Goal: Find specific page/section: Find specific page/section

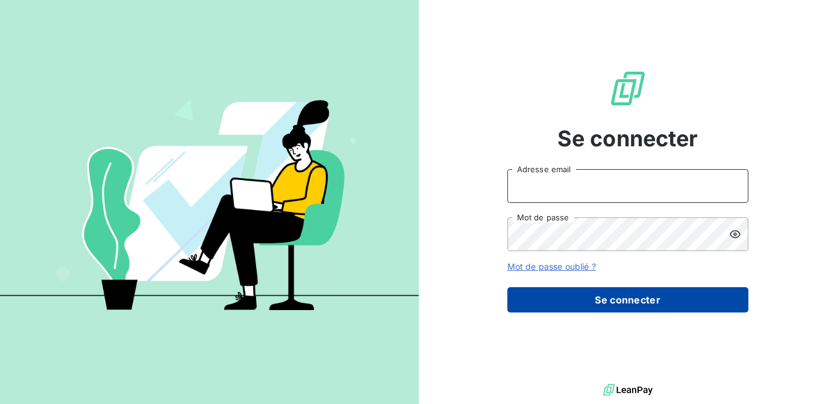
type input "[EMAIL_ADDRESS][DOMAIN_NAME]"
click at [578, 299] on button "Se connecter" at bounding box center [627, 299] width 241 height 25
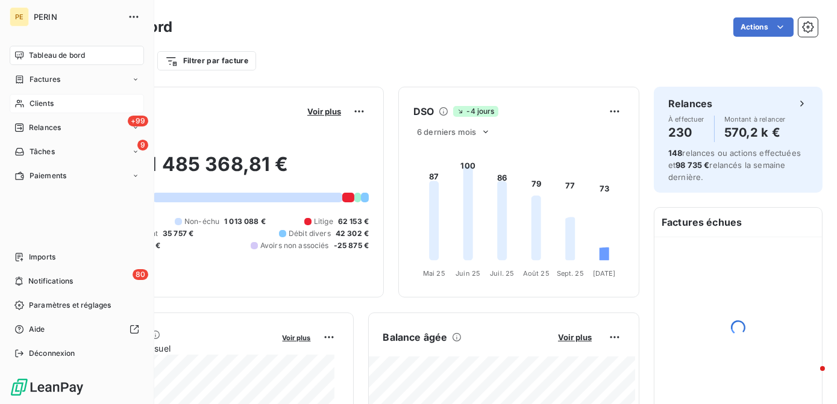
click at [48, 102] on span "Clients" at bounding box center [42, 103] width 24 height 11
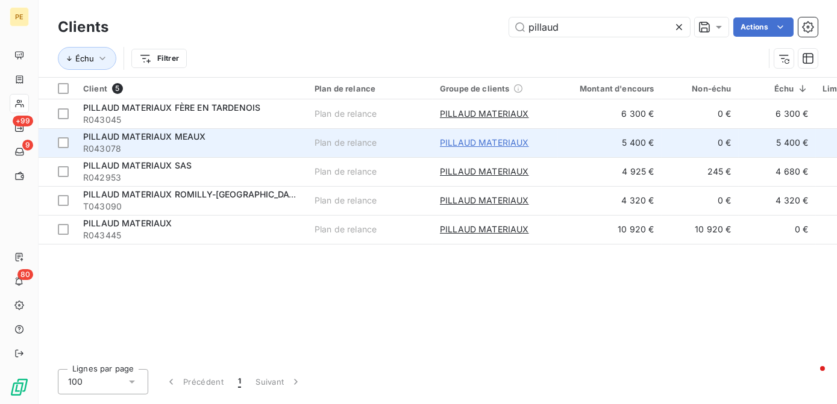
type input "pillaud"
click at [466, 142] on span "PILLAUD MATERIAUX" at bounding box center [484, 143] width 89 height 12
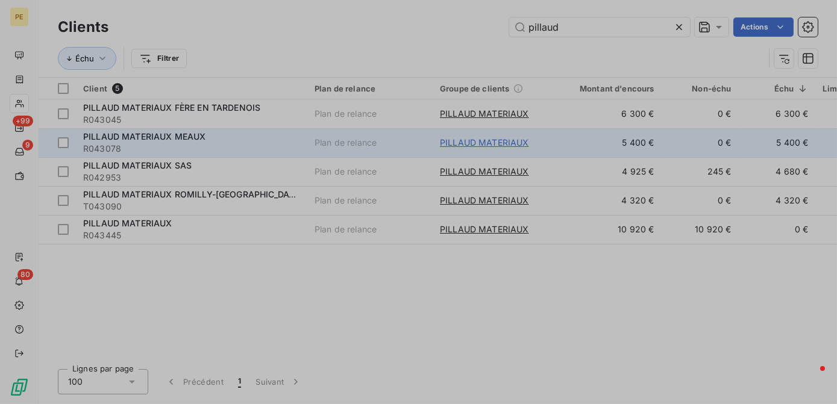
type input "PILLAUD MATERIAUX"
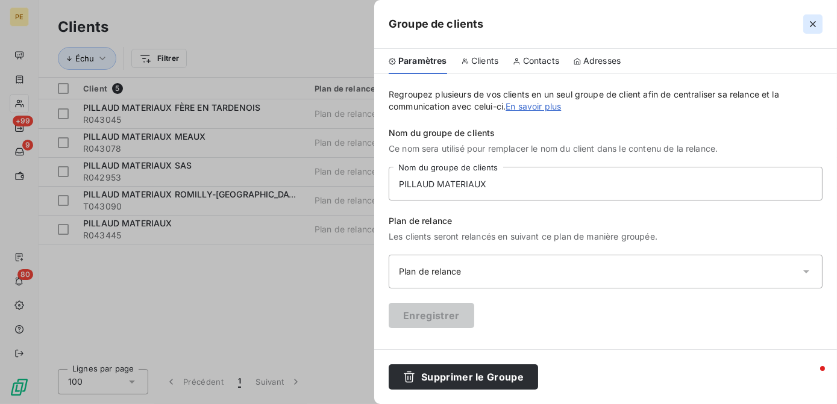
click at [815, 20] on icon "button" at bounding box center [813, 24] width 12 height 12
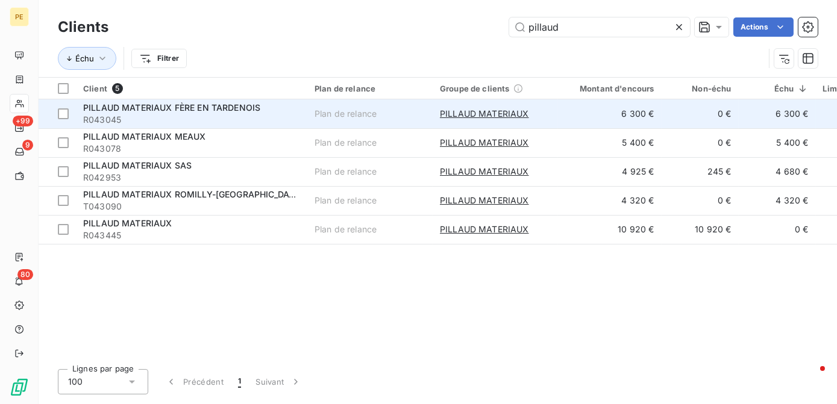
click at [186, 114] on span "R043045" at bounding box center [191, 120] width 217 height 12
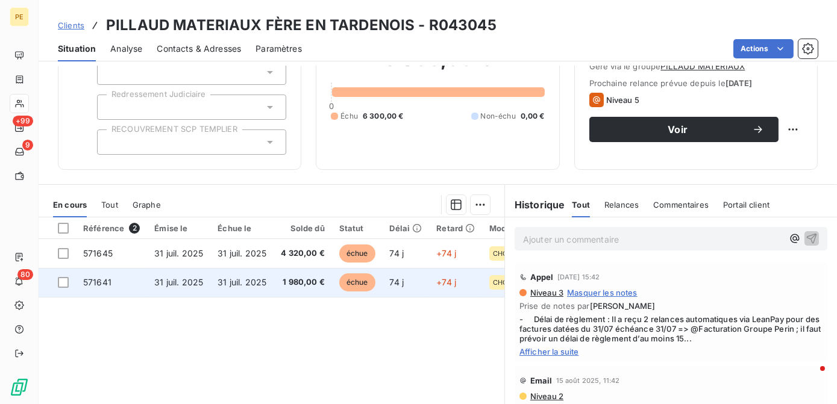
scroll to position [170, 0]
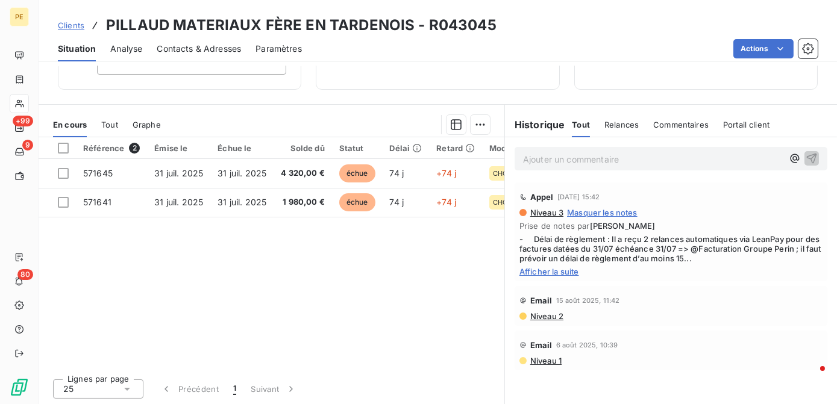
click at [543, 271] on span "Afficher la suite" at bounding box center [670, 272] width 303 height 10
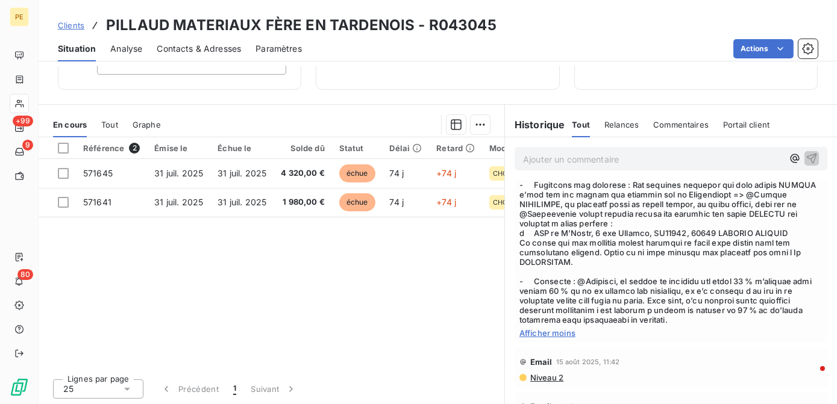
scroll to position [105, 0]
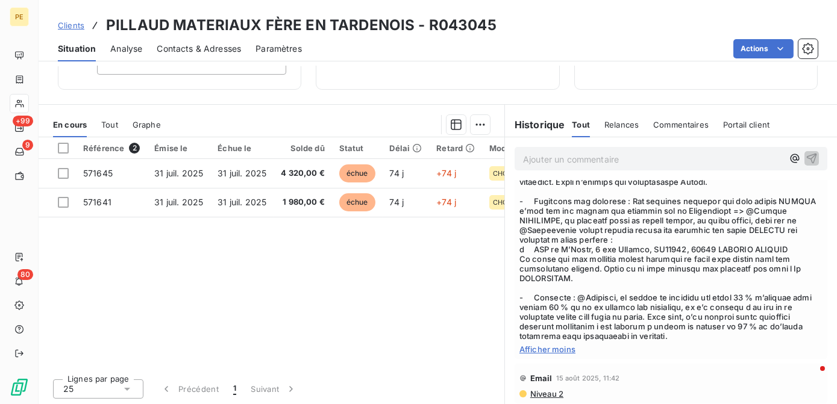
click at [677, 298] on span at bounding box center [670, 235] width 303 height 212
click at [747, 317] on span at bounding box center [670, 235] width 303 height 212
click at [762, 307] on span at bounding box center [670, 235] width 303 height 212
click at [595, 317] on span at bounding box center [670, 235] width 303 height 212
click at [644, 315] on span at bounding box center [670, 235] width 303 height 212
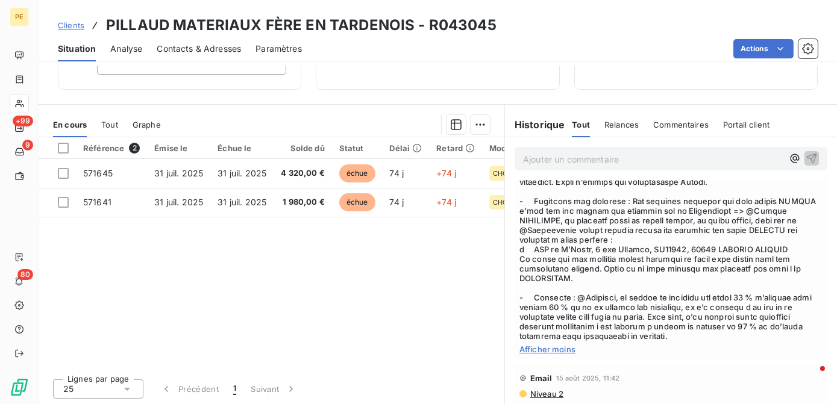
click at [688, 316] on span at bounding box center [670, 235] width 303 height 212
drag, startPoint x: 726, startPoint y: 316, endPoint x: 720, endPoint y: 324, distance: 9.9
click at [720, 324] on span at bounding box center [670, 235] width 303 height 212
drag, startPoint x: 720, startPoint y: 324, endPoint x: 598, endPoint y: 321, distance: 122.4
click at [598, 321] on span at bounding box center [670, 235] width 303 height 212
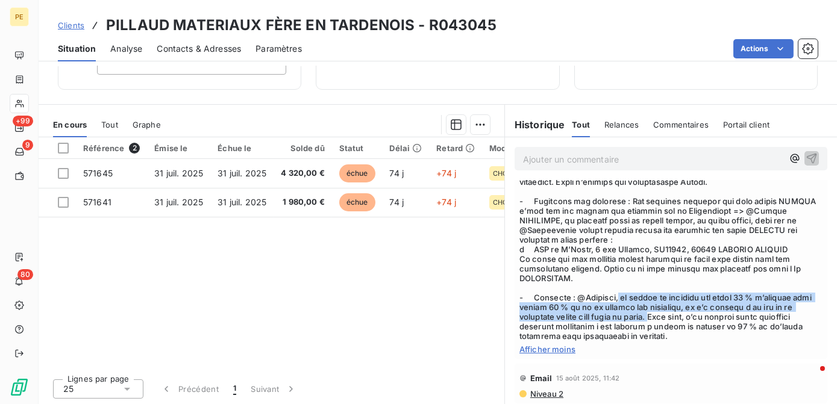
drag, startPoint x: 623, startPoint y: 307, endPoint x: 688, endPoint y: 325, distance: 68.1
click at [688, 325] on span at bounding box center [670, 235] width 303 height 212
copy span "le client ne souhaite pas payer 30 % d’acompte mais plutôt 10 % au vu du montan…"
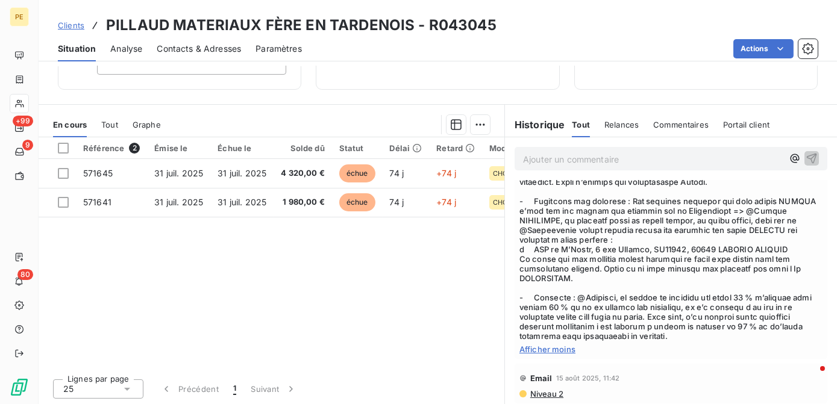
click at [651, 216] on span at bounding box center [670, 235] width 303 height 212
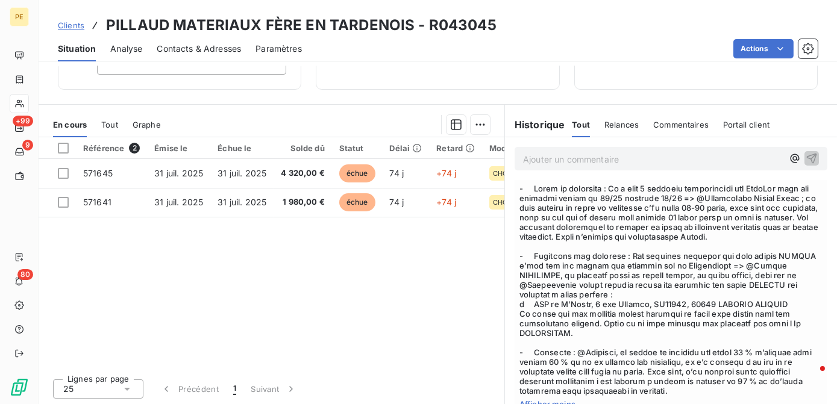
click at [715, 290] on span at bounding box center [670, 290] width 303 height 212
click at [538, 264] on span at bounding box center [670, 290] width 303 height 212
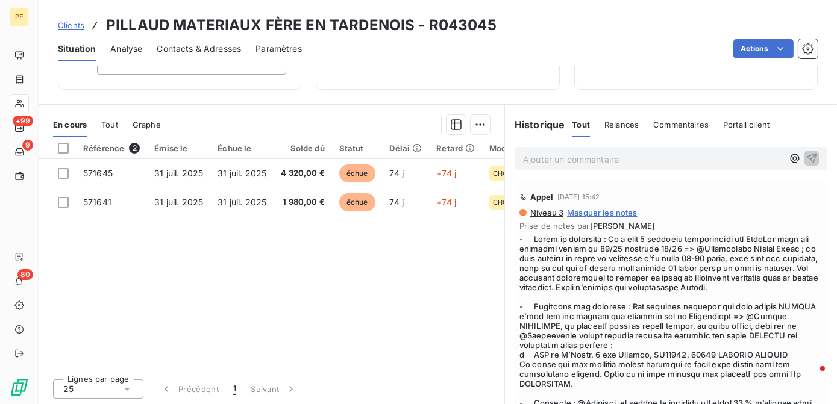
scroll to position [54, 0]
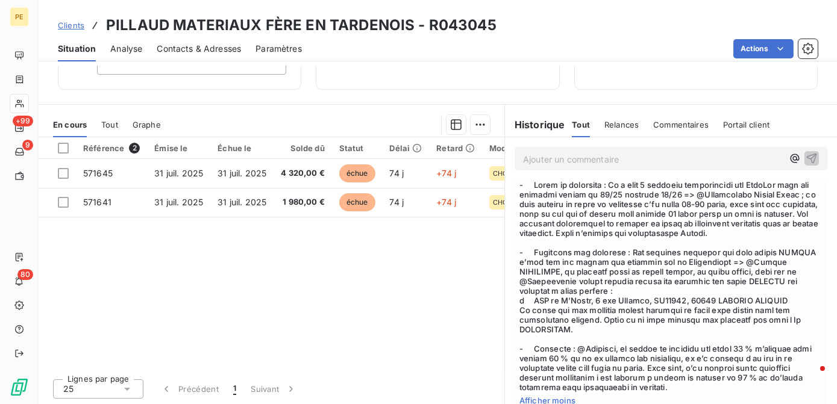
click at [577, 219] on span at bounding box center [670, 286] width 303 height 212
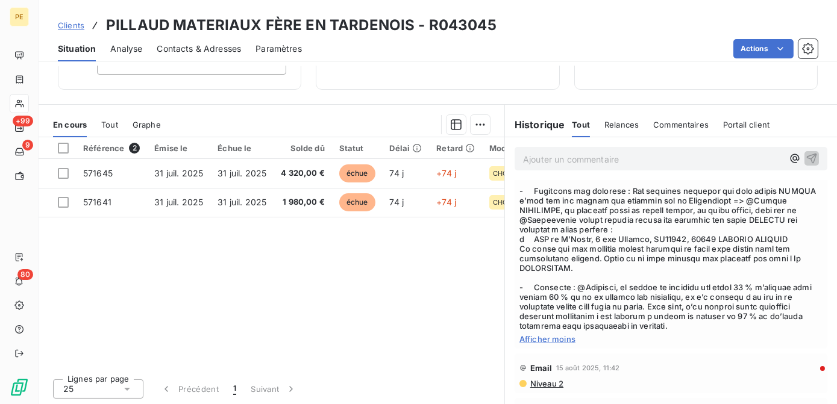
scroll to position [160, 0]
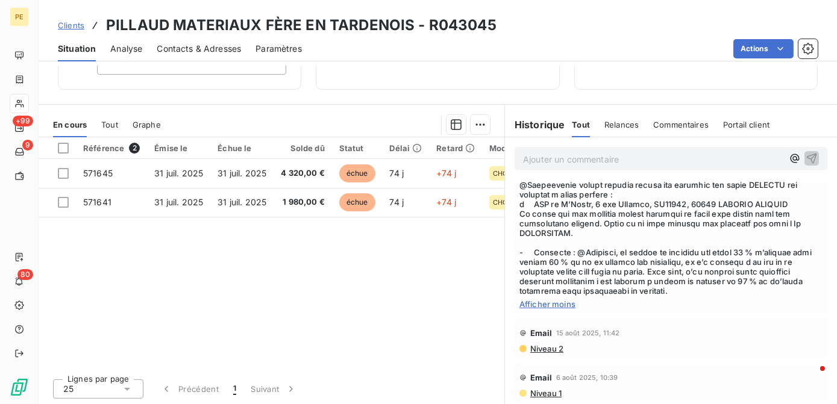
click at [530, 306] on span "Afficher moins" at bounding box center [670, 305] width 303 height 10
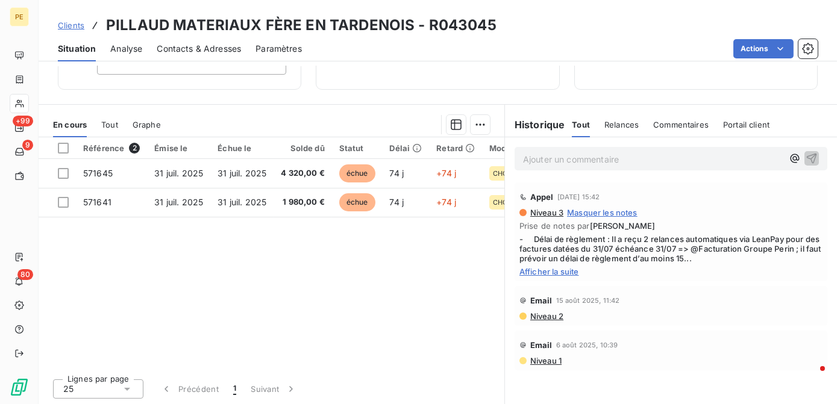
scroll to position [0, 0]
click at [567, 274] on span "Afficher la suite" at bounding box center [670, 272] width 303 height 10
